Goal: Transaction & Acquisition: Purchase product/service

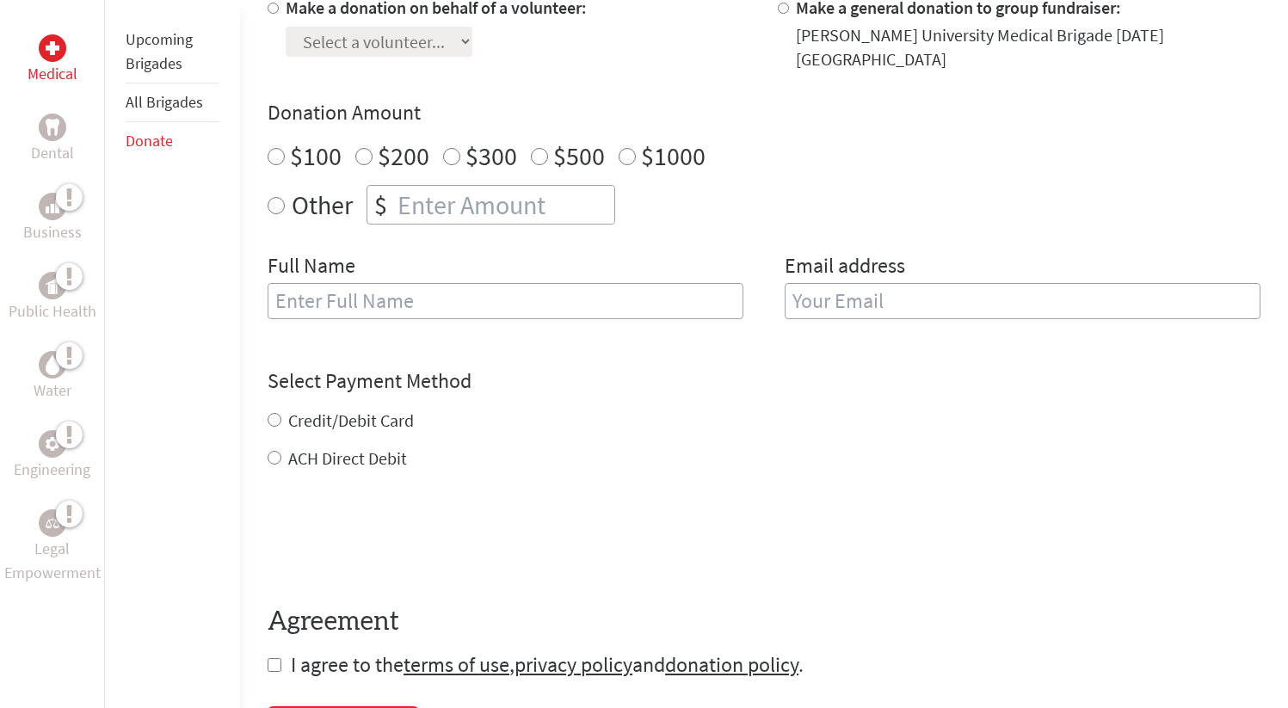
scroll to position [407, 0]
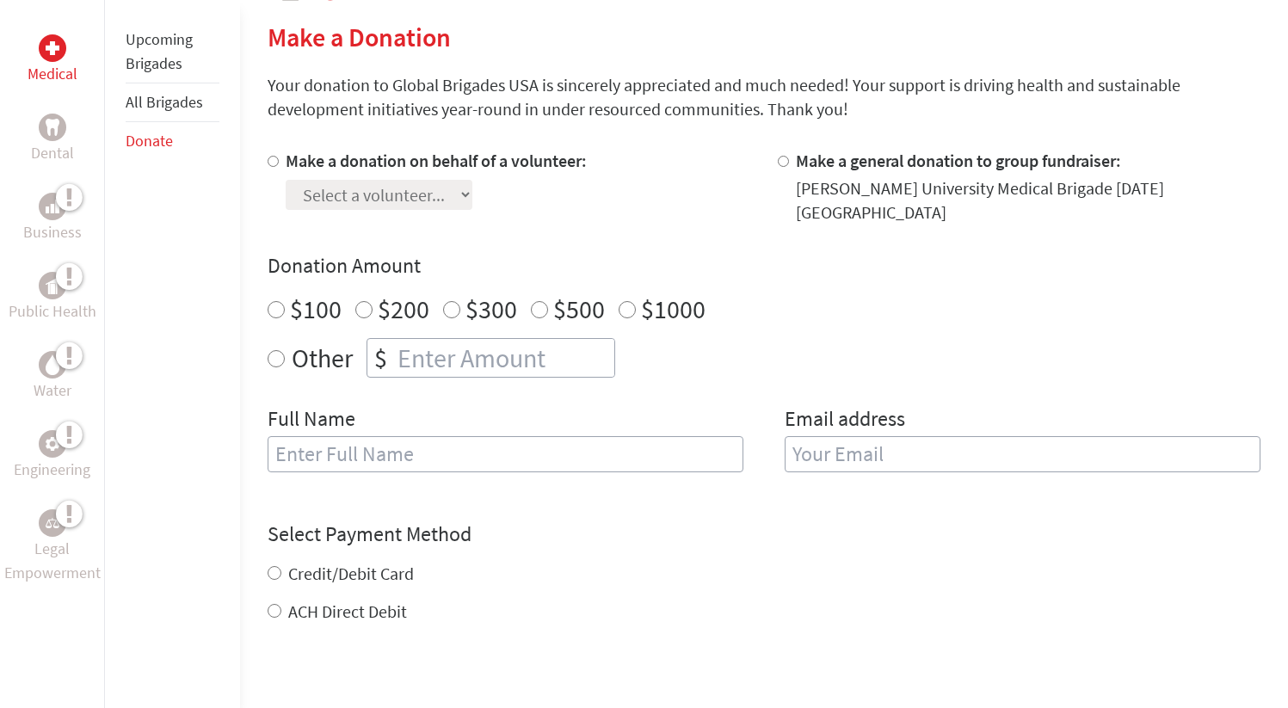
click at [604, 187] on div "Make a donation on behalf of a volunteer: Select a volunteer..." at bounding box center [508, 187] width 483 height 76
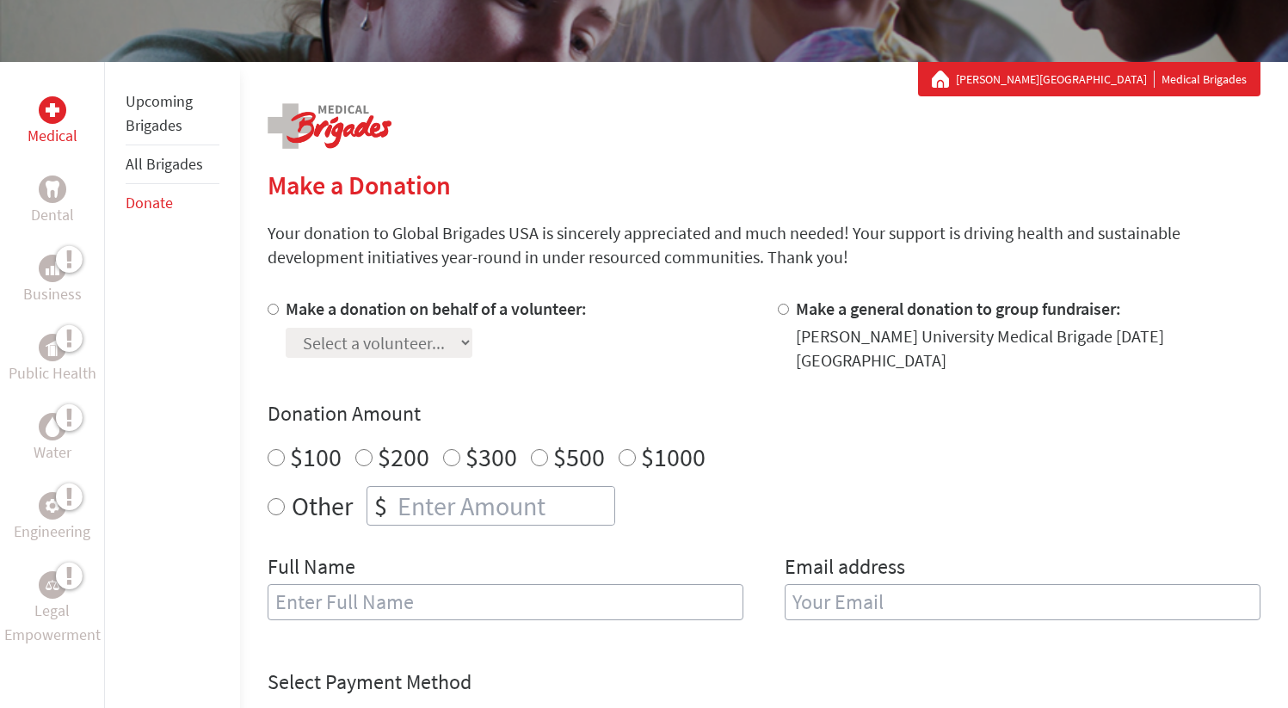
scroll to position [261, 0]
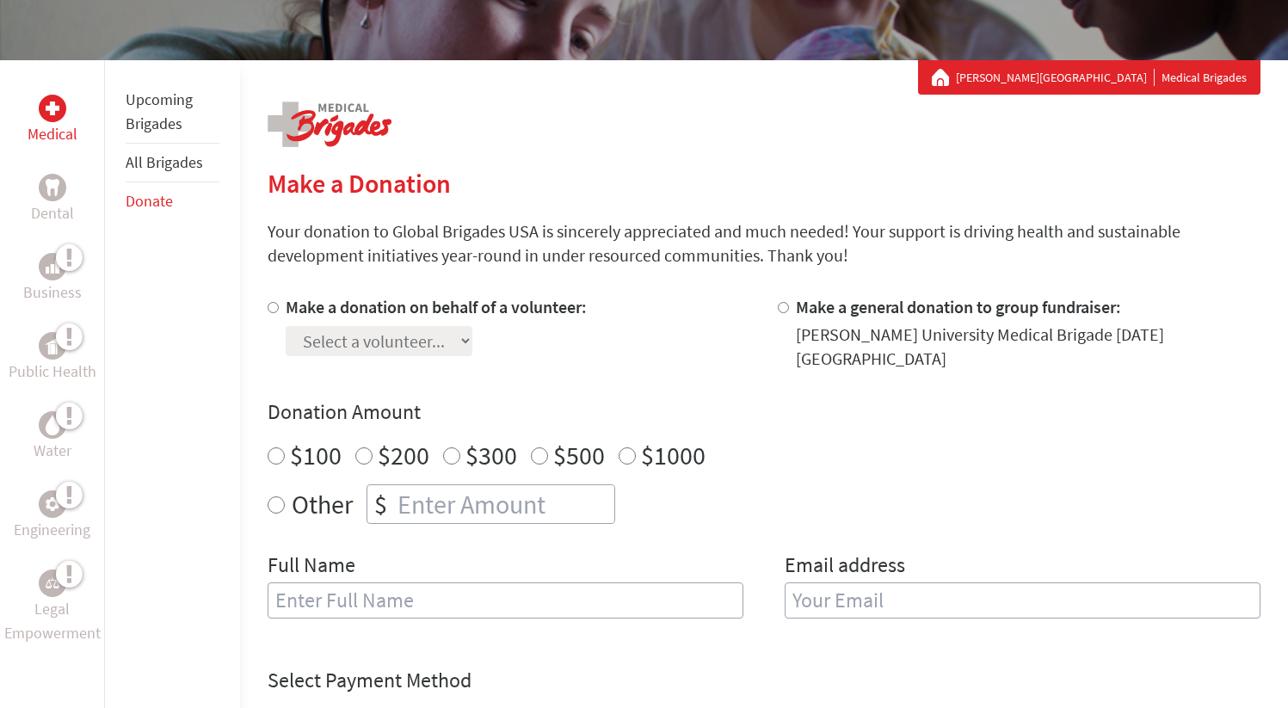
click at [276, 302] on input "Make a donation on behalf of a volunteer:" at bounding box center [272, 307] width 11 height 11
radio input "true"
click at [351, 355] on select "Select a volunteer..." at bounding box center [379, 341] width 187 height 30
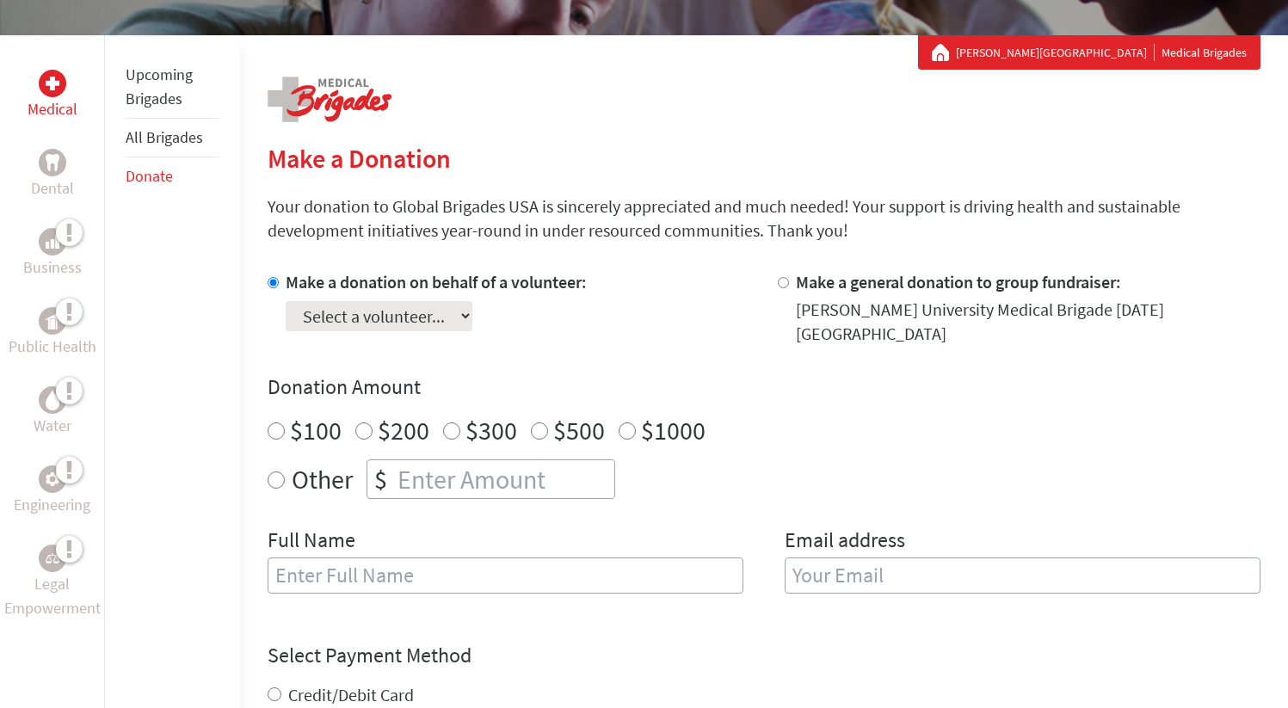
scroll to position [260, 0]
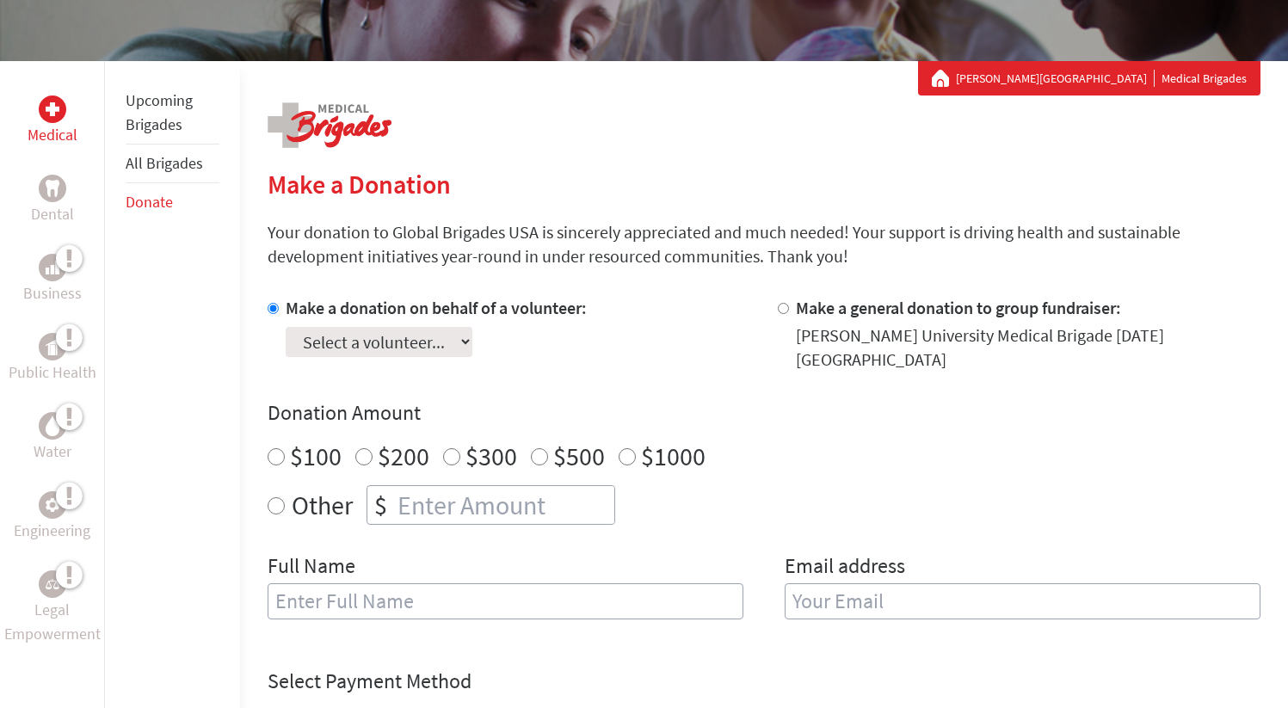
click at [786, 310] on input "Make a general donation to group fundraiser:" at bounding box center [783, 308] width 11 height 11
radio input "true"
click at [274, 310] on input "Make a donation on behalf of a volunteer:" at bounding box center [272, 308] width 11 height 11
radio input "true"
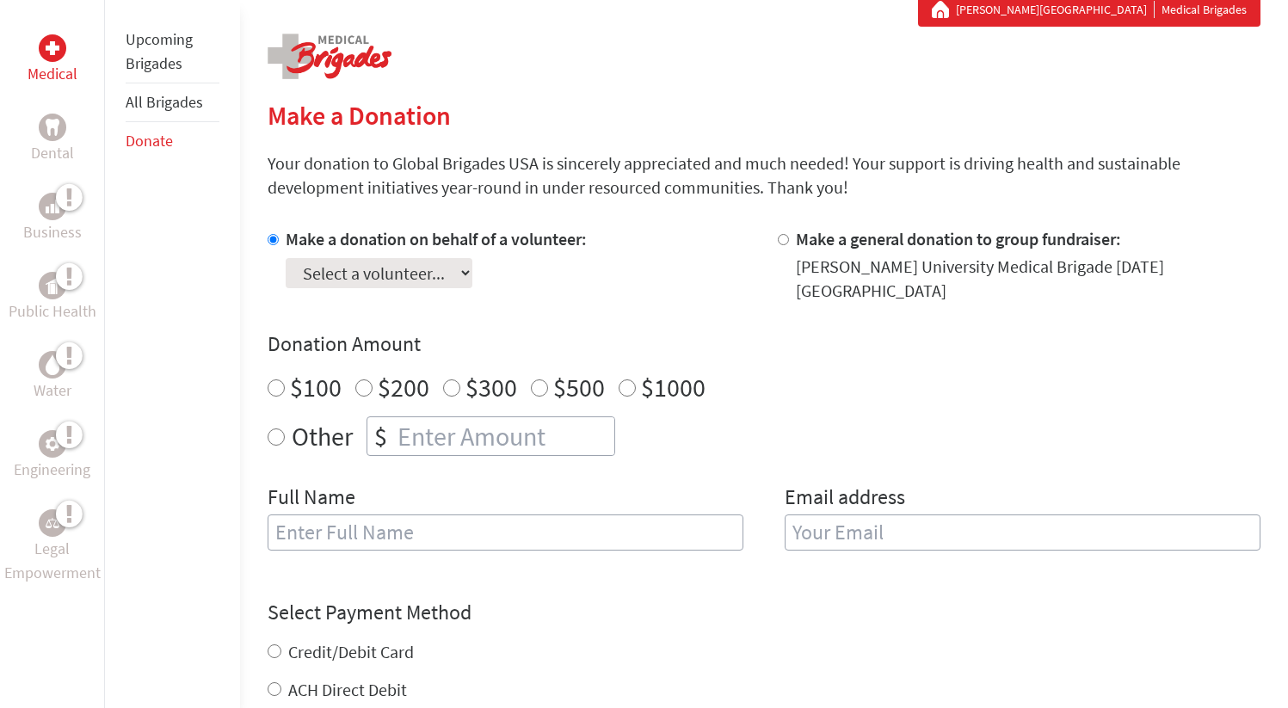
scroll to position [337, 0]
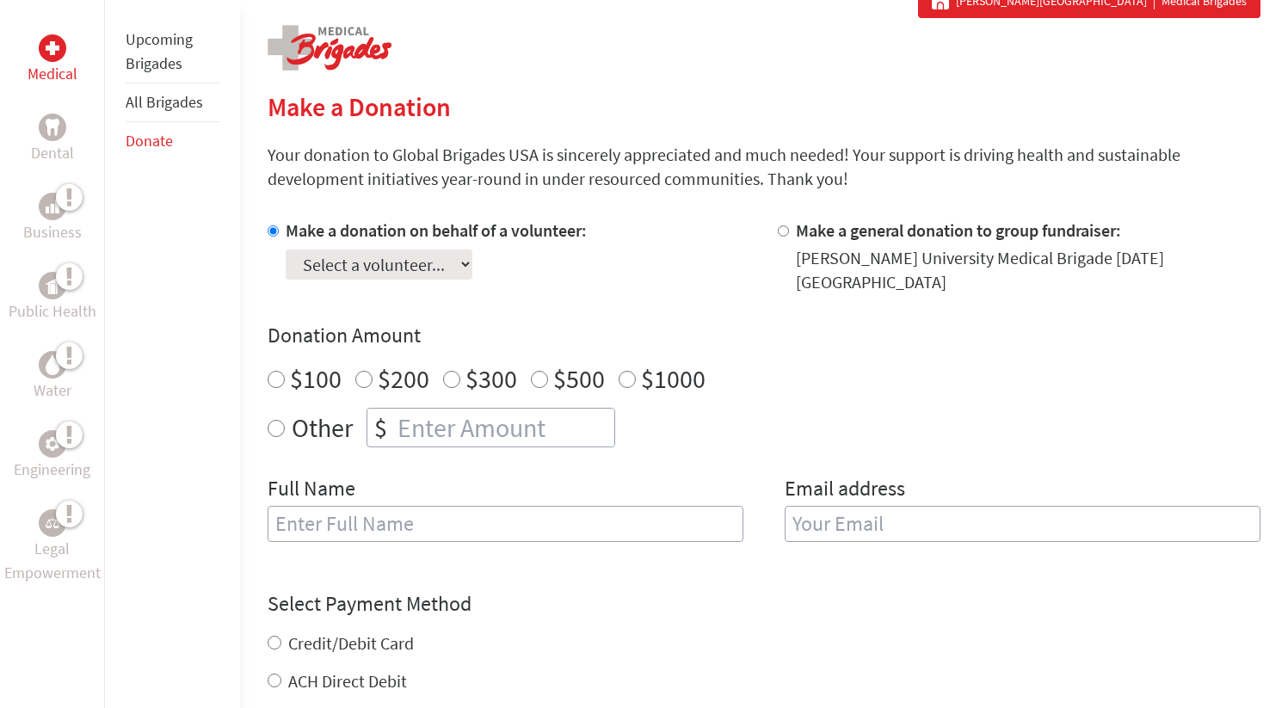
click at [350, 272] on select "Select a volunteer..." at bounding box center [379, 264] width 187 height 30
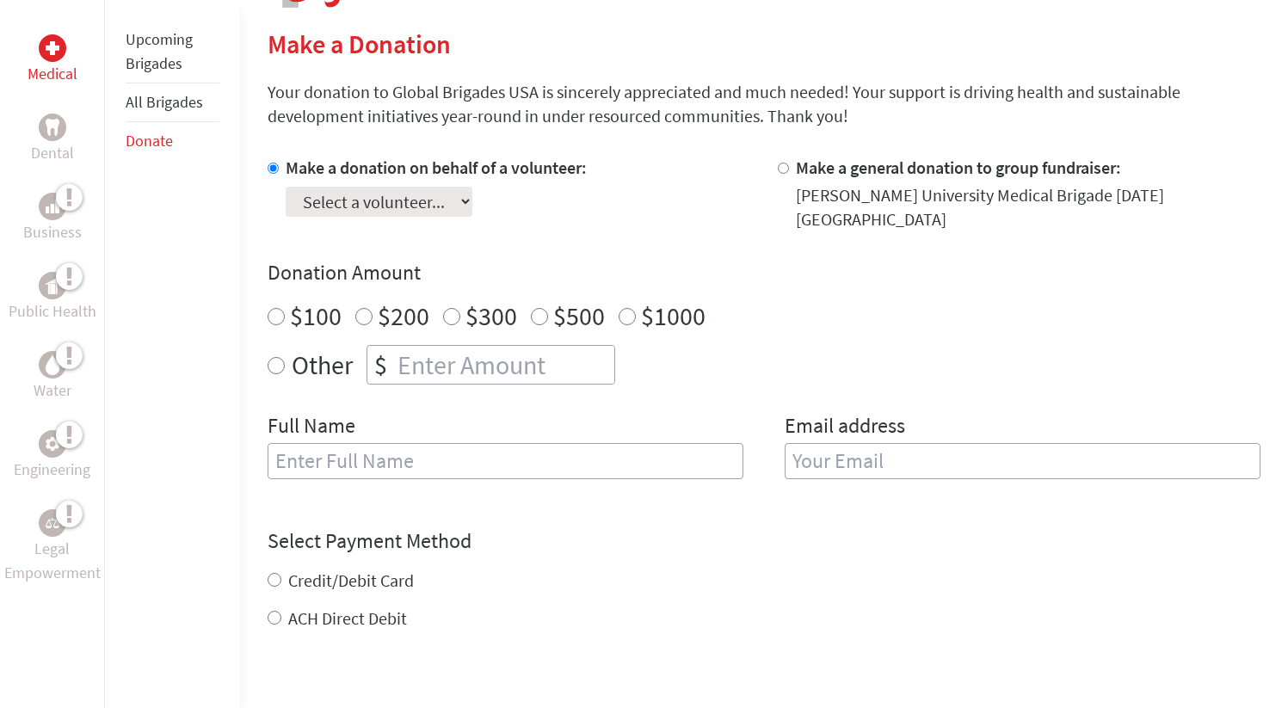
scroll to position [530, 0]
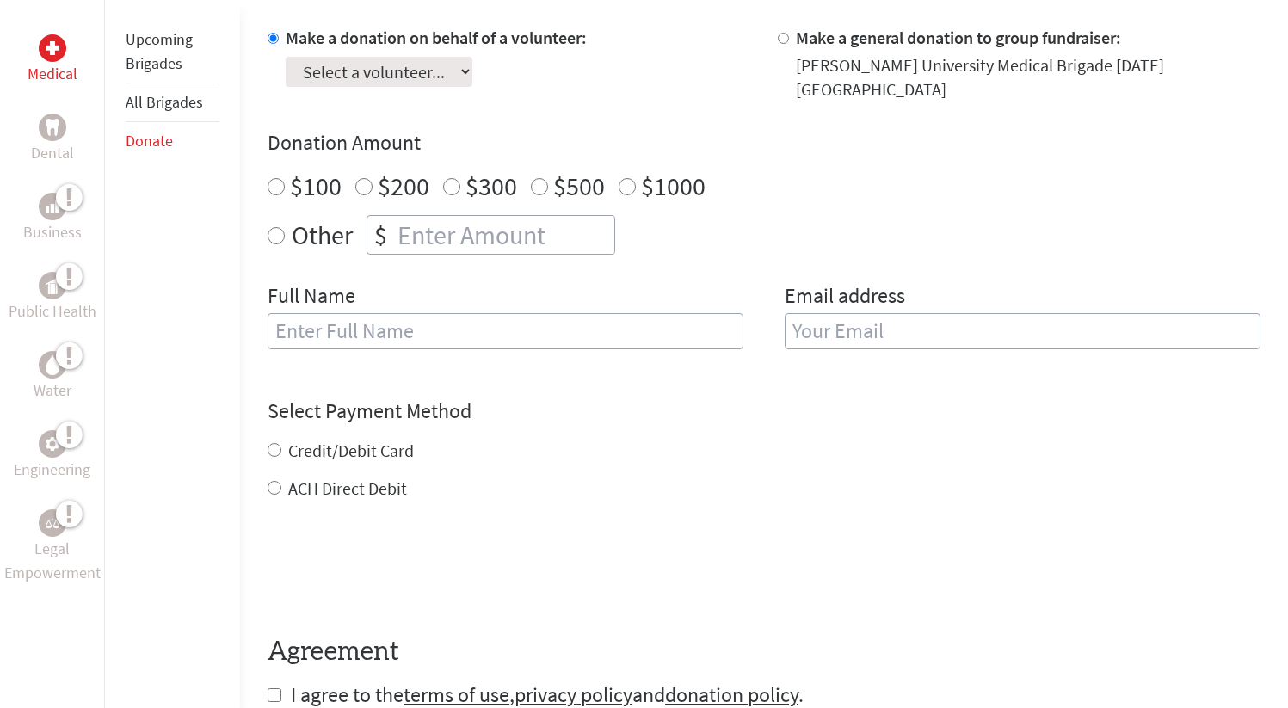
radio input "true"
click at [467, 219] on input "number" at bounding box center [504, 235] width 220 height 38
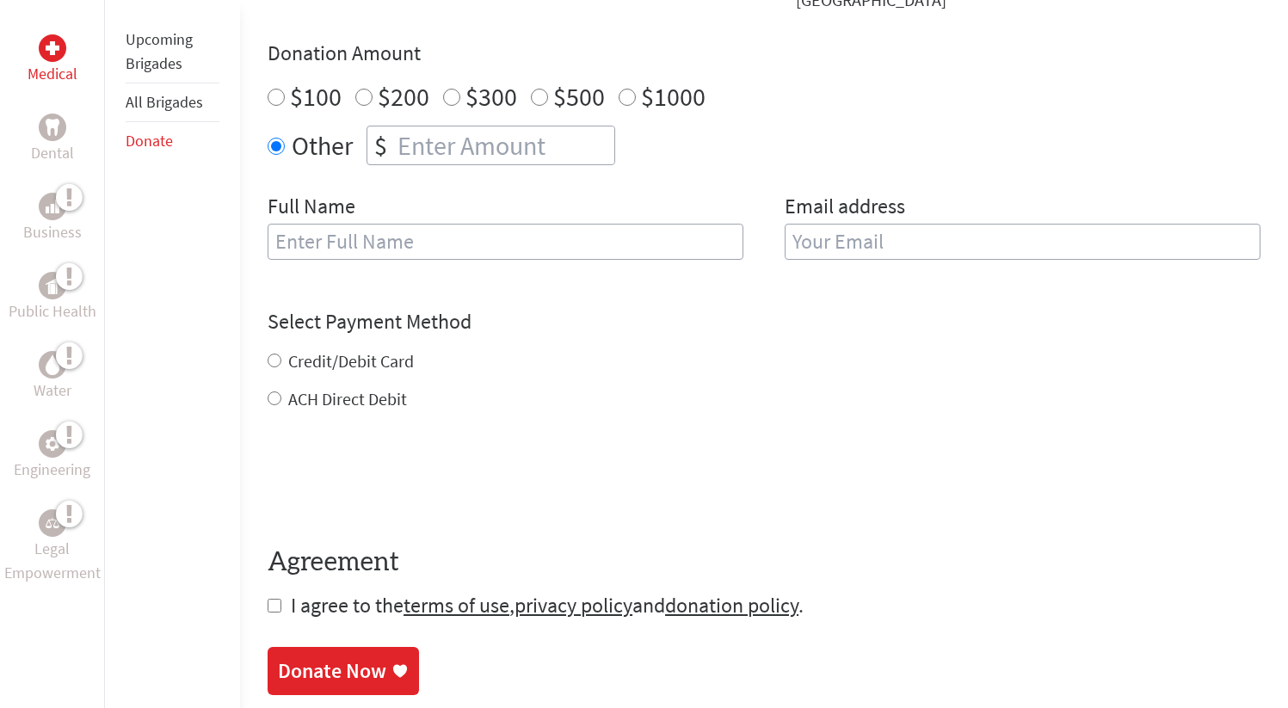
scroll to position [623, 0]
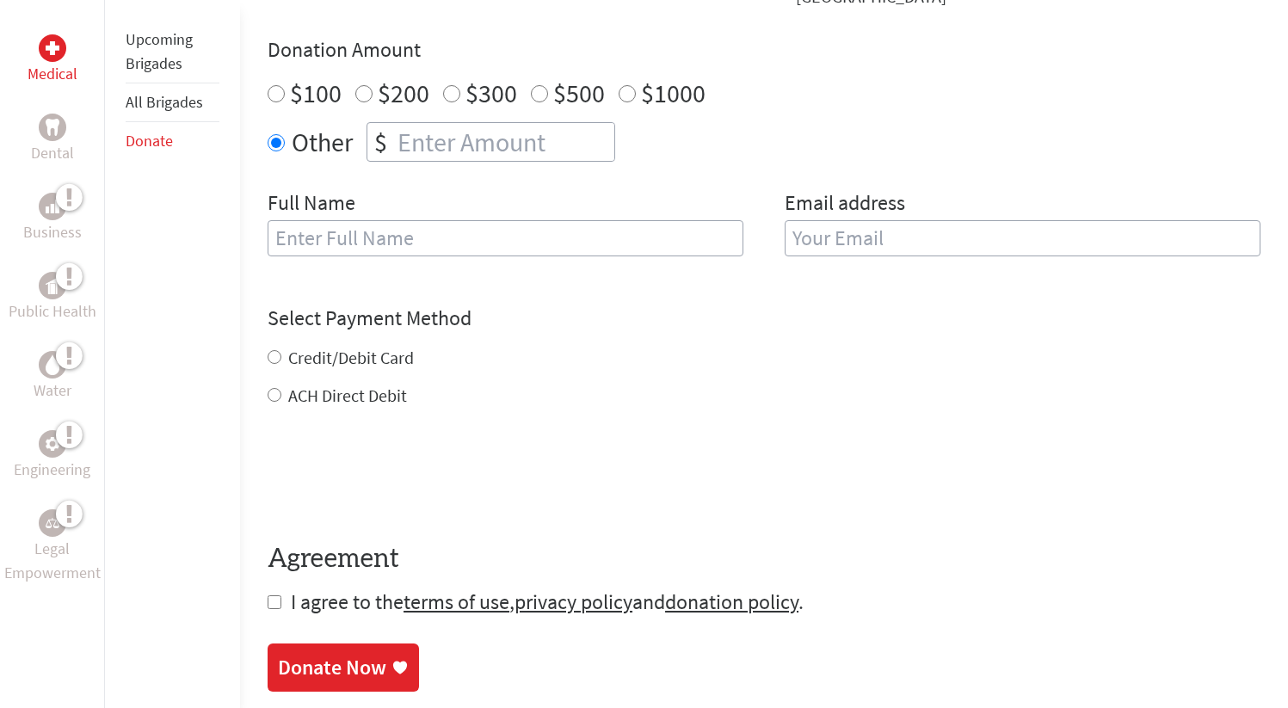
click at [479, 226] on input "text" at bounding box center [505, 238] width 476 height 36
type input "GMB Treasurer"
click at [834, 237] on input "email" at bounding box center [1022, 238] width 476 height 36
type input "cristianjoreo@gmail.com"
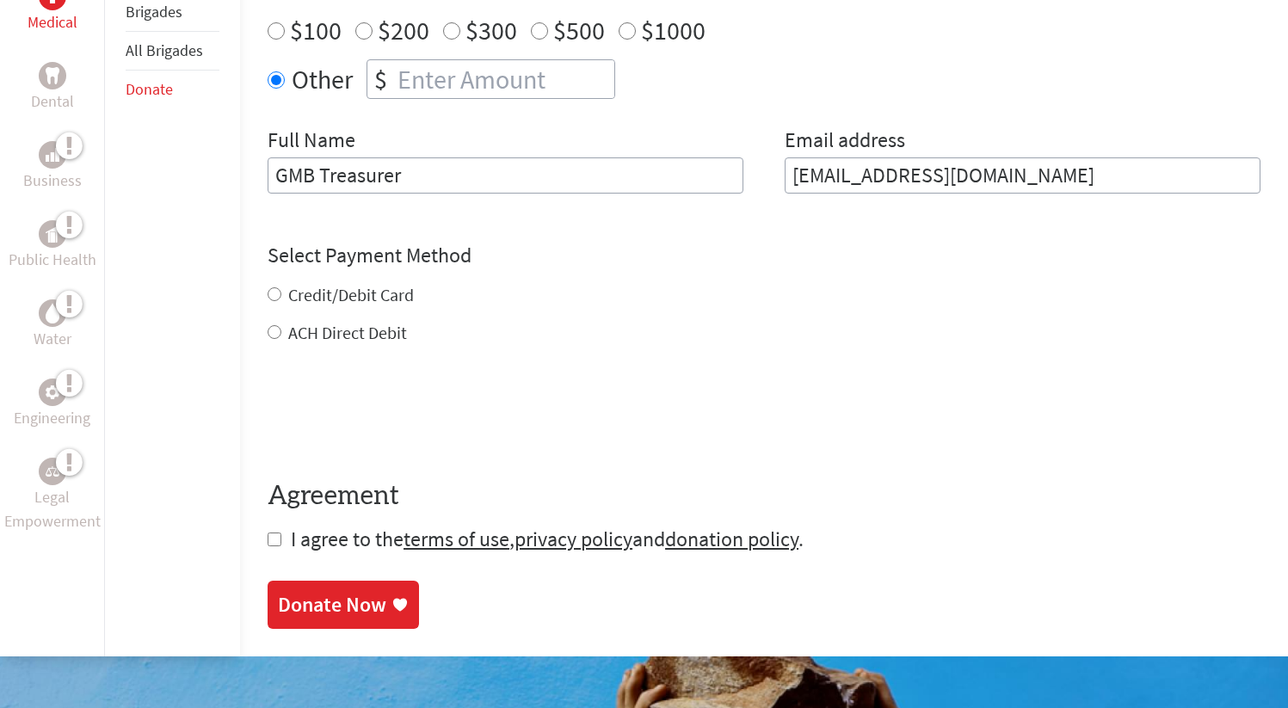
scroll to position [707, 0]
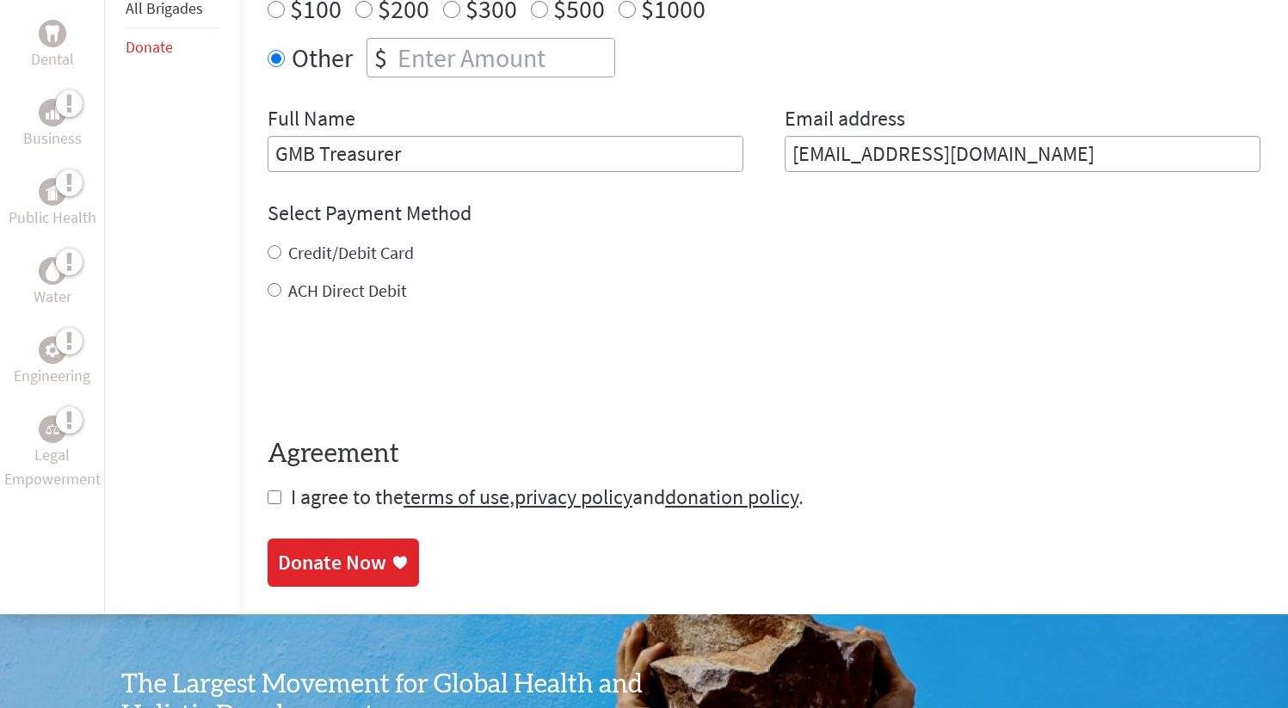
click at [309, 296] on form "Make a donation on behalf of a volunteer: Select a volunteer... Make a general …" at bounding box center [763, 180] width 993 height 662
click at [305, 283] on label "ACH Direct Debit" at bounding box center [347, 291] width 119 height 22
click at [281, 283] on input "ACH Direct Debit" at bounding box center [274, 290] width 14 height 14
radio input "true"
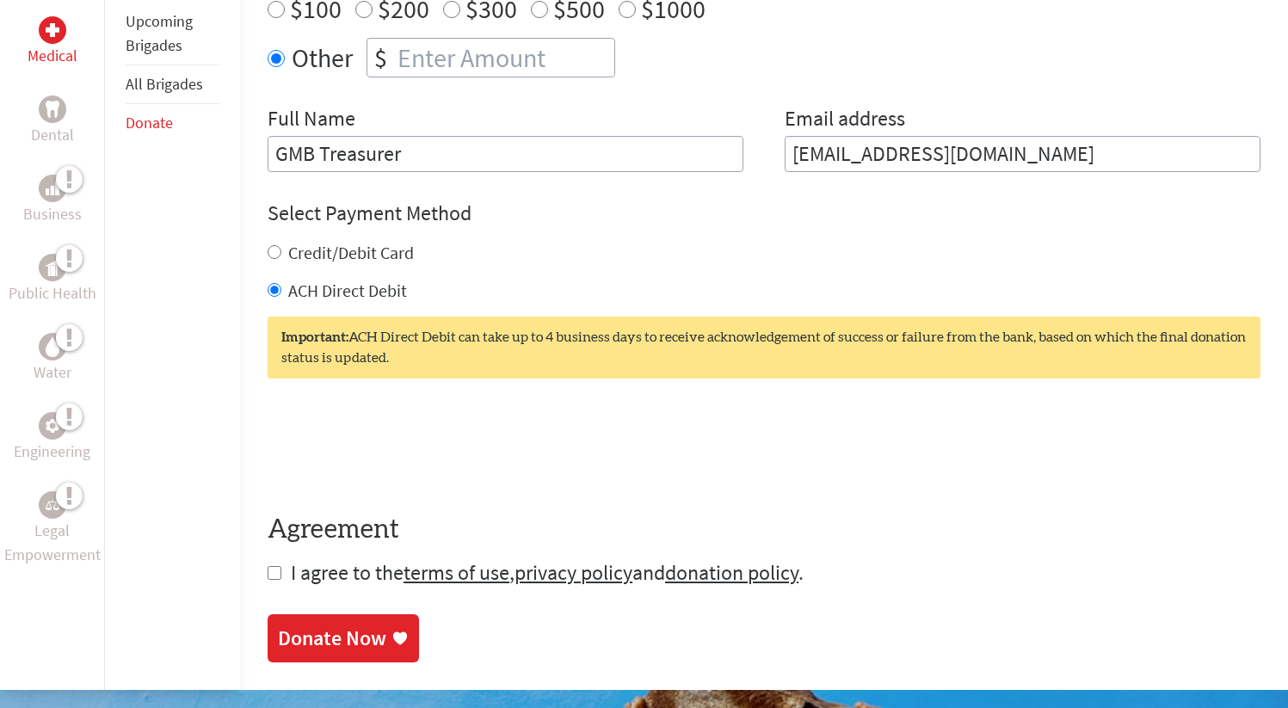
click at [272, 566] on input "checkbox" at bounding box center [274, 573] width 14 height 14
checkbox input "true"
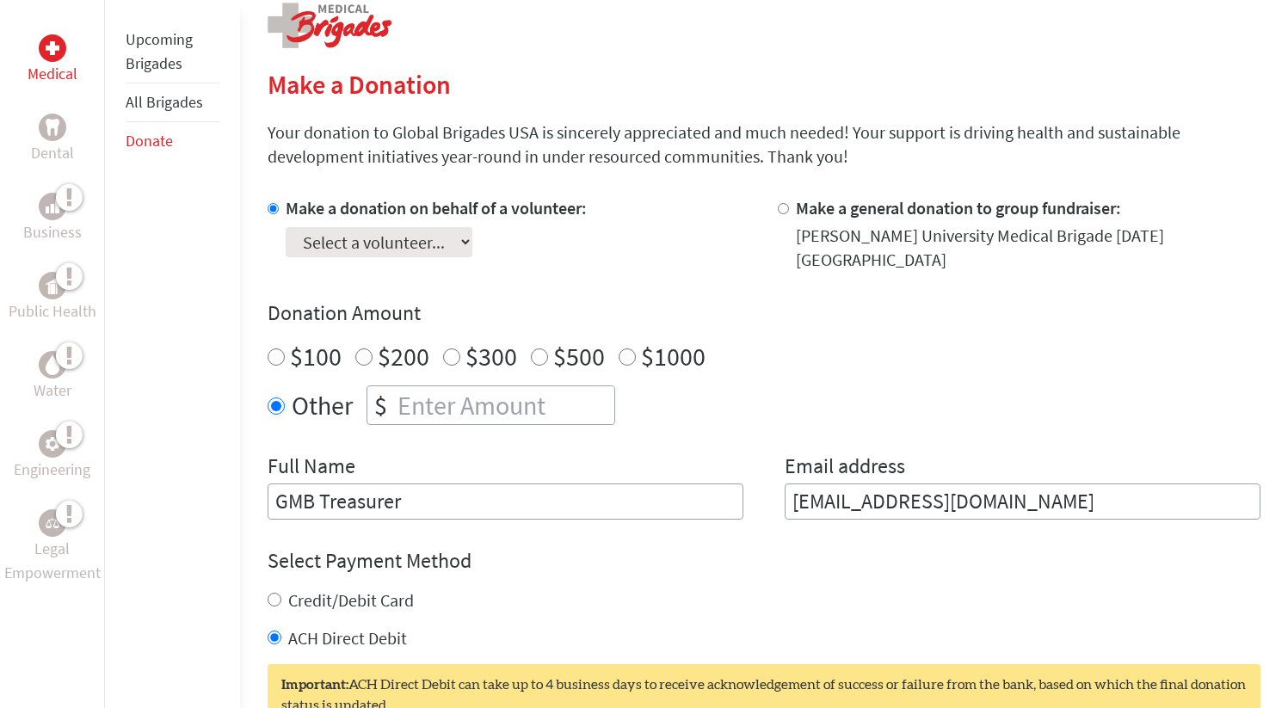
scroll to position [304, 0]
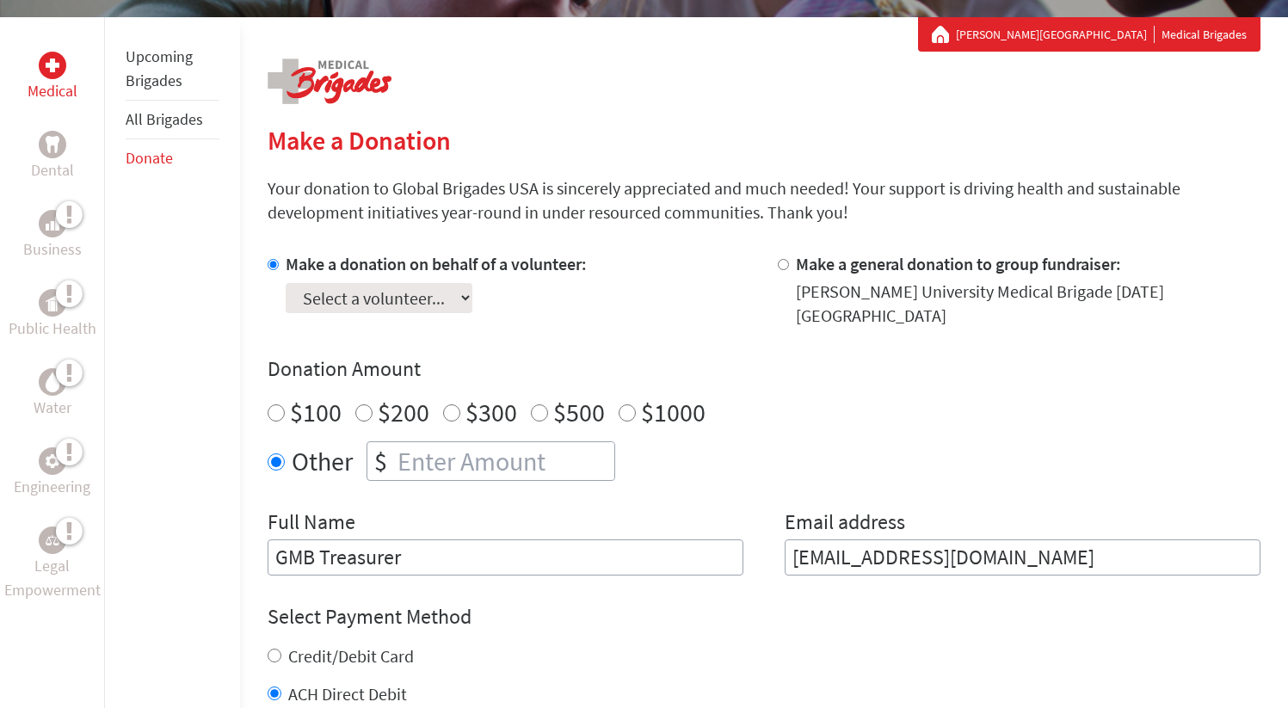
click at [778, 276] on div at bounding box center [787, 290] width 18 height 76
click at [779, 267] on input "Make a general donation to group fundraiser:" at bounding box center [783, 264] width 11 height 11
radio input "true"
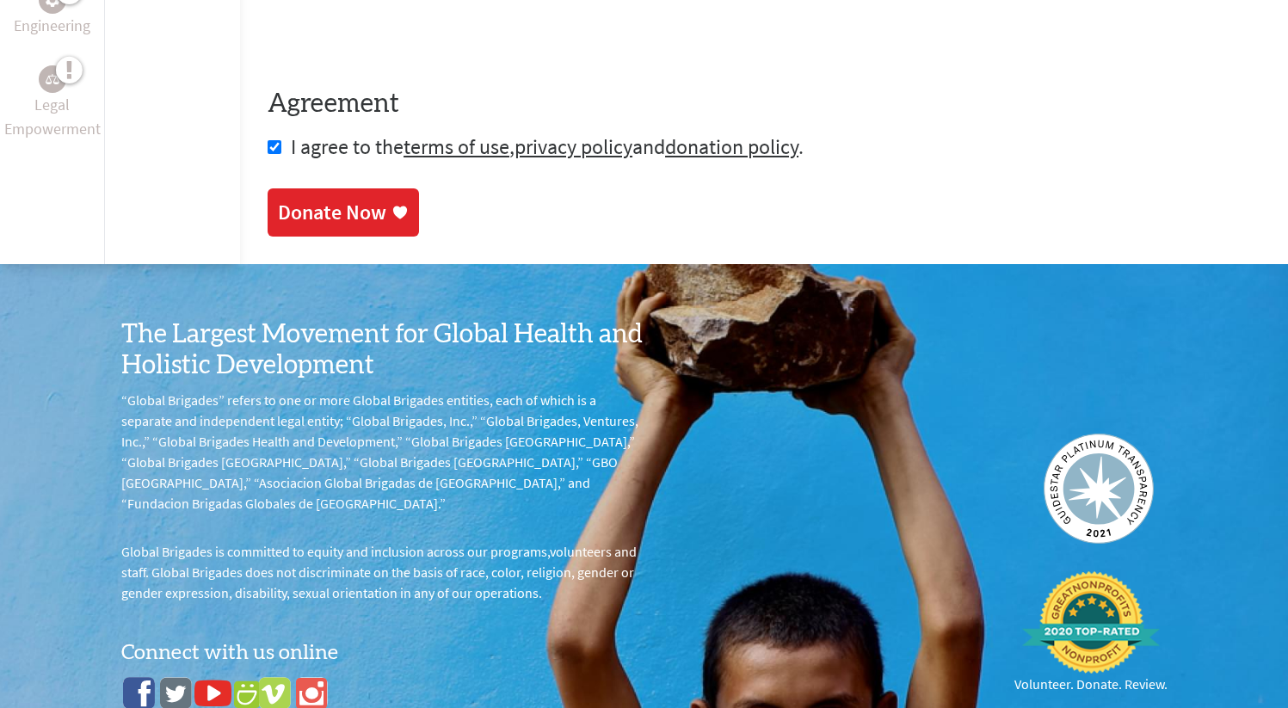
scroll to position [1044, 0]
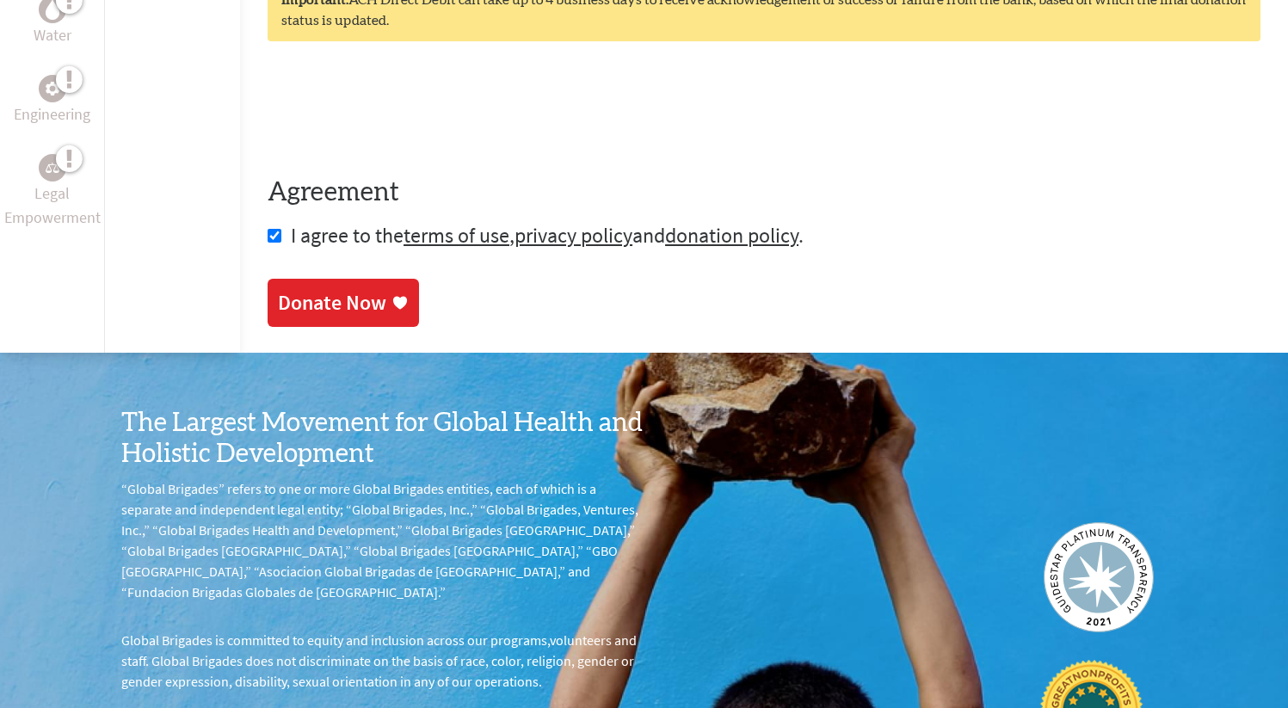
click at [375, 289] on div "Donate Now" at bounding box center [332, 303] width 108 height 28
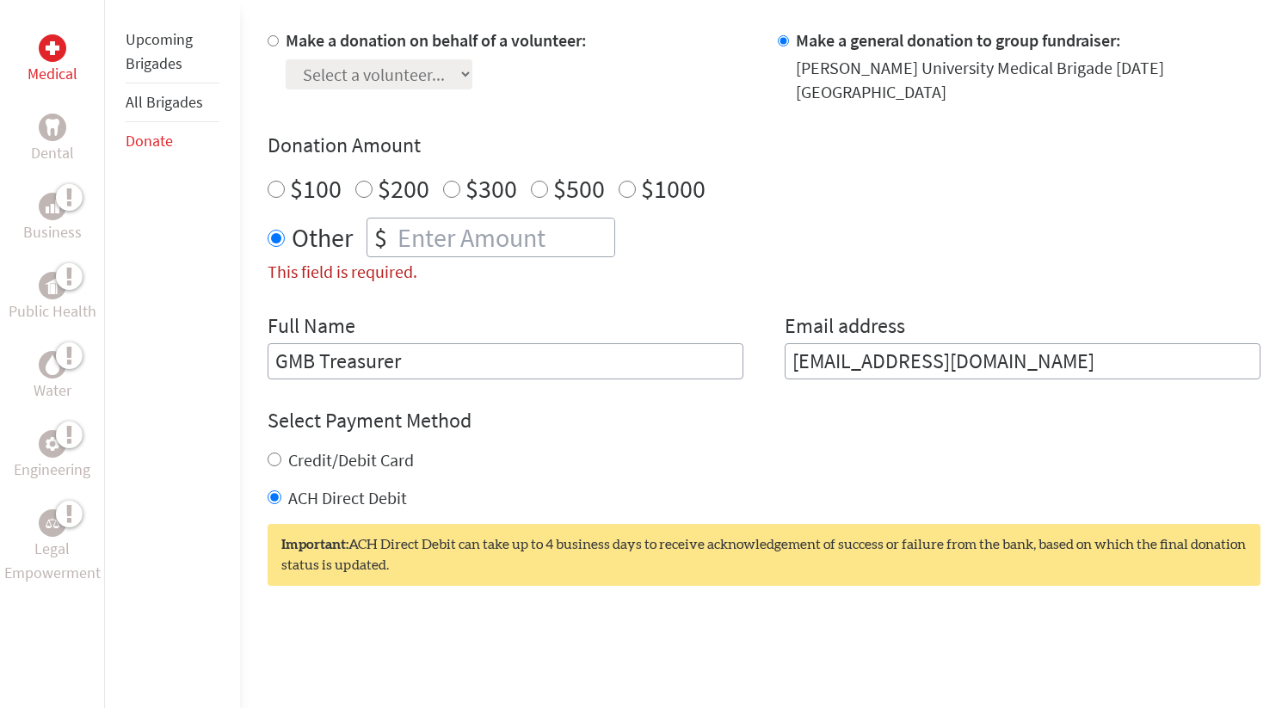
scroll to position [489, 0]
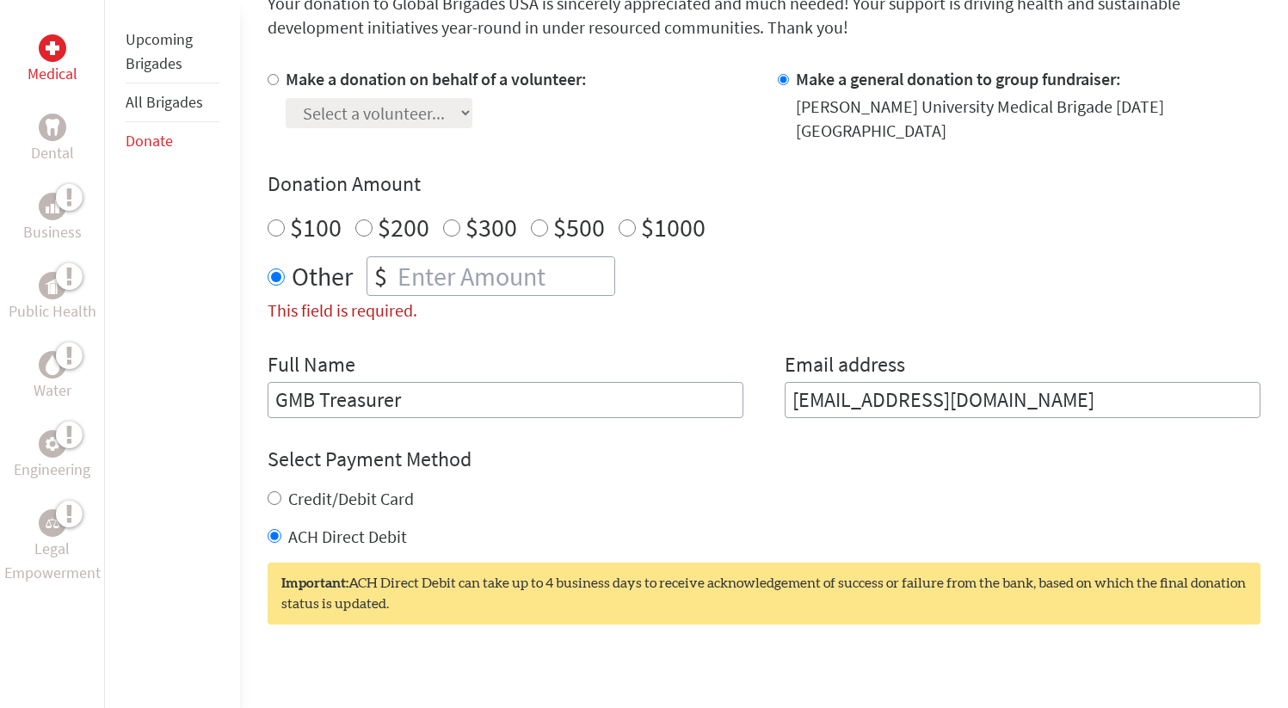
click at [283, 212] on div "$100" at bounding box center [304, 227] width 74 height 31
click at [281, 219] on input "$100" at bounding box center [275, 227] width 17 height 17
radio input "true"
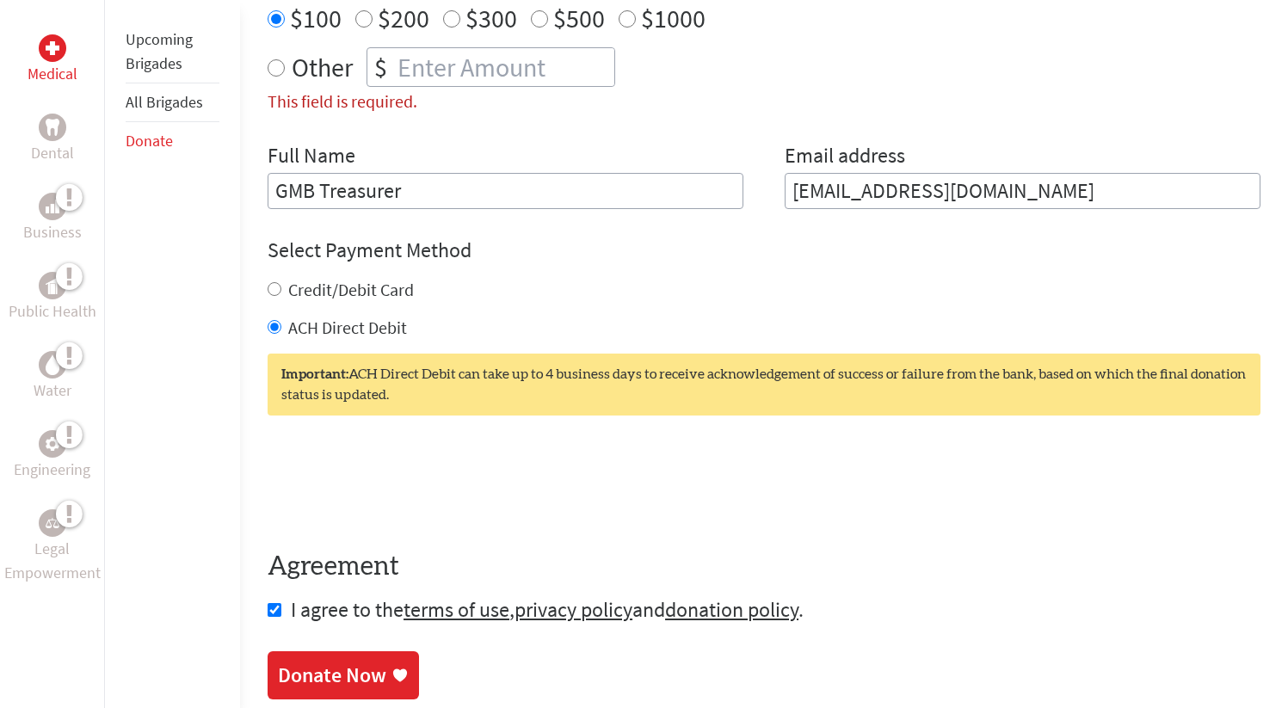
scroll to position [735, 0]
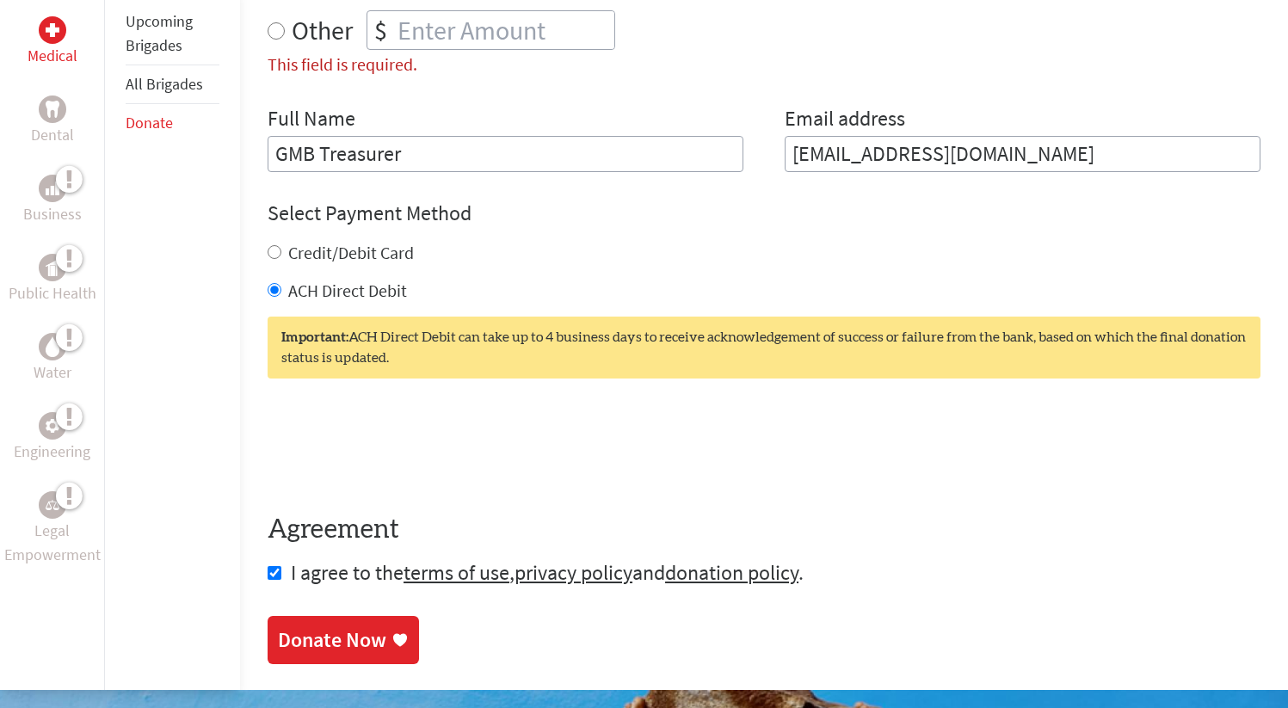
click at [367, 628] on div "Donate Now" at bounding box center [332, 640] width 108 height 28
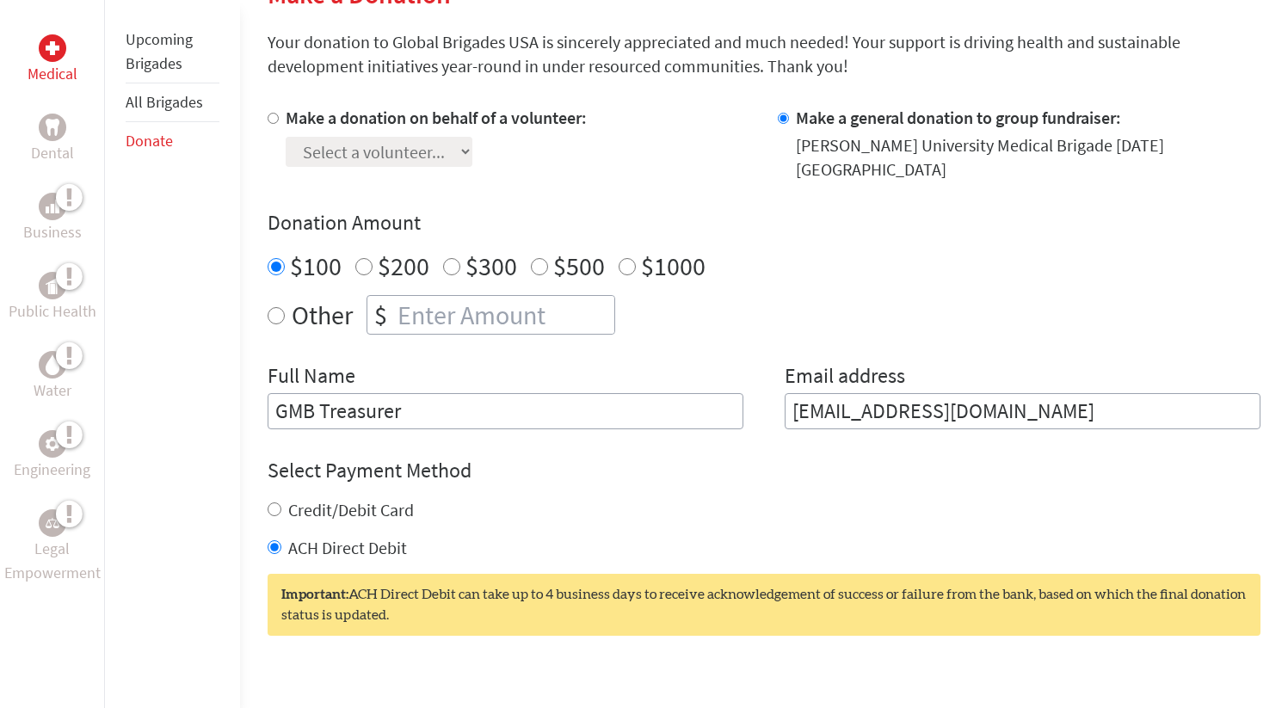
scroll to position [492, 0]
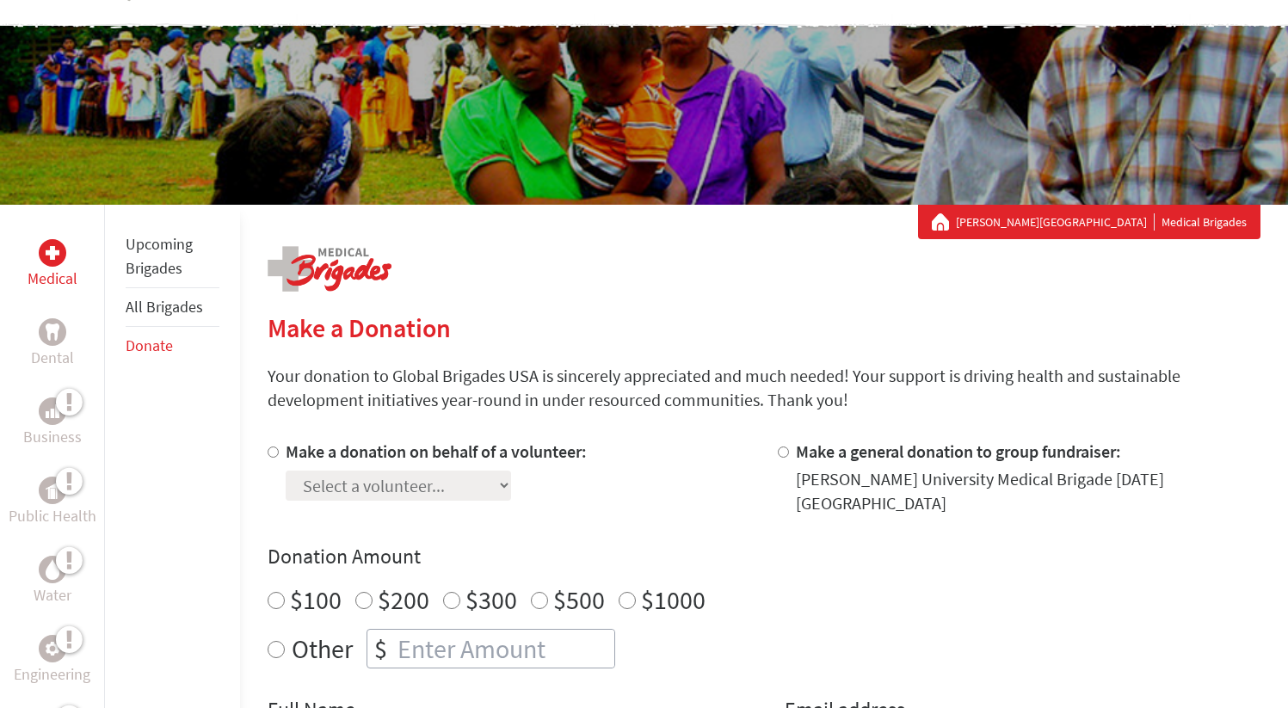
scroll to position [263, 0]
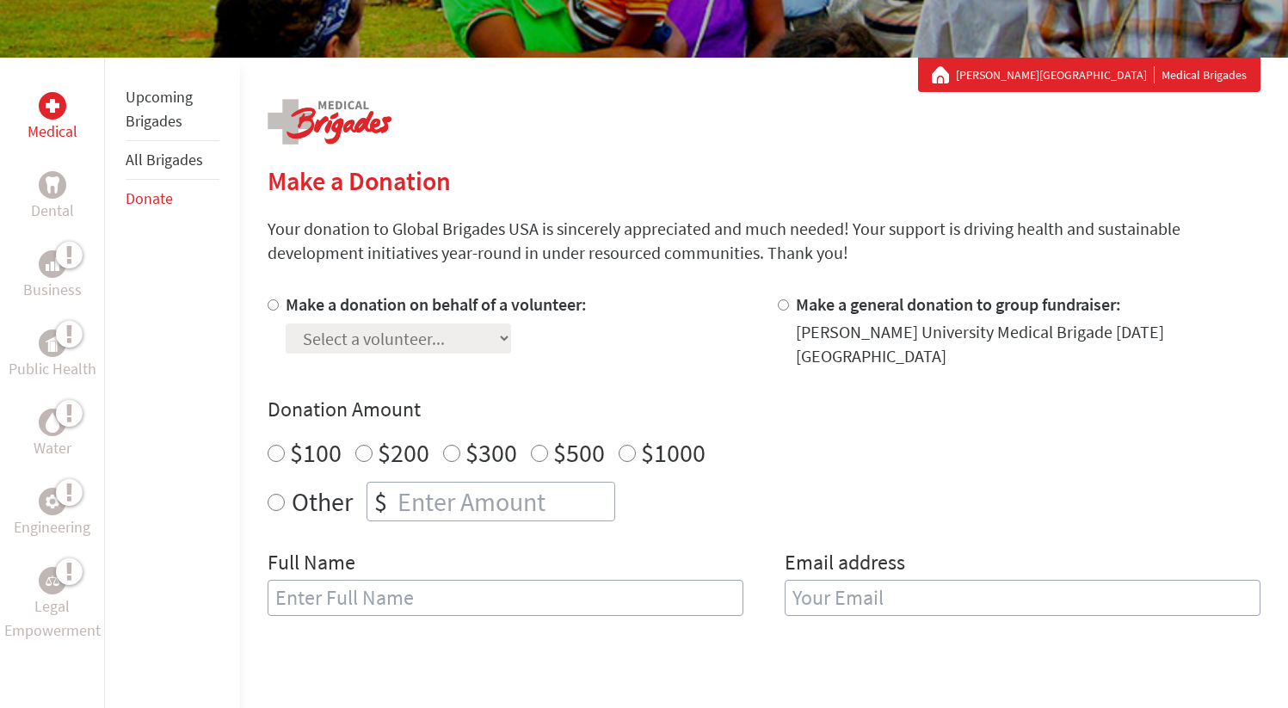
click at [268, 310] on div at bounding box center [276, 330] width 18 height 76
click at [273, 302] on input "Make a donation on behalf of a volunteer:" at bounding box center [272, 304] width 11 height 11
radio input "true"
click at [316, 321] on div "Select a volunteer... [PERSON_NAME] [PERSON_NAME] [PERSON_NAME] [PERSON_NAME] A…" at bounding box center [436, 335] width 301 height 37
click at [316, 334] on select "Select a volunteer... [PERSON_NAME] [PERSON_NAME] [PERSON_NAME] [PERSON_NAME] A…" at bounding box center [398, 338] width 225 height 30
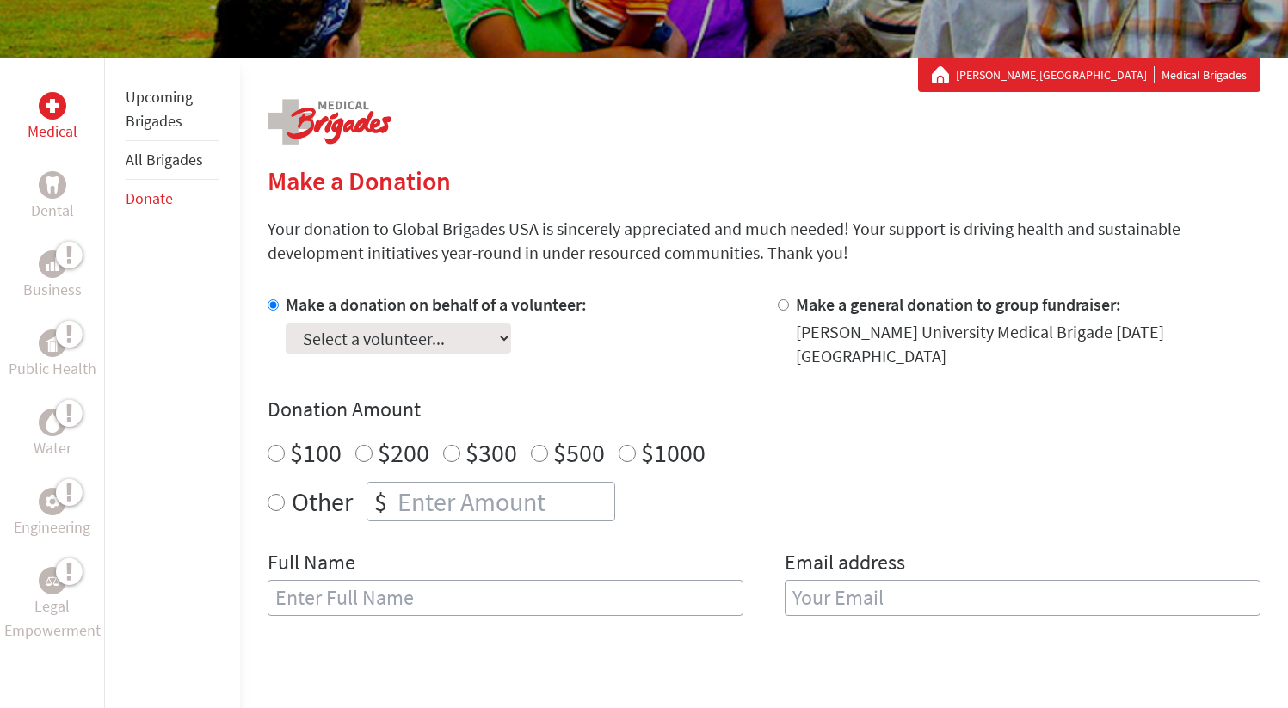
click at [172, 151] on link "All Brigades" at bounding box center [164, 160] width 77 height 20
